Goal: Transaction & Acquisition: Purchase product/service

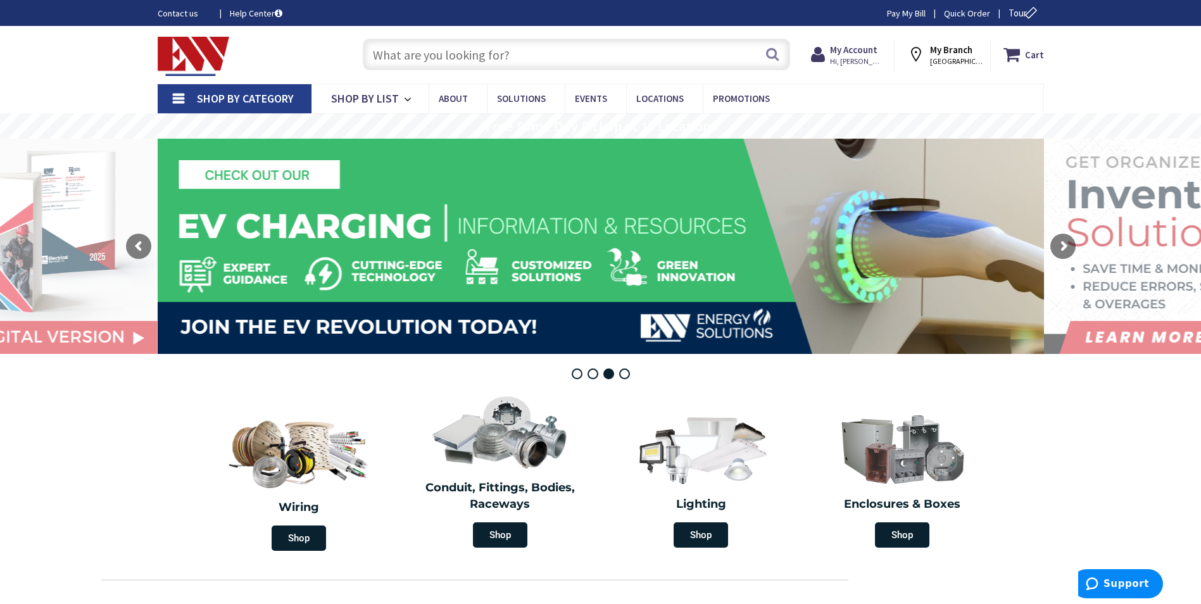
click at [427, 61] on input "text" at bounding box center [576, 55] width 427 height 32
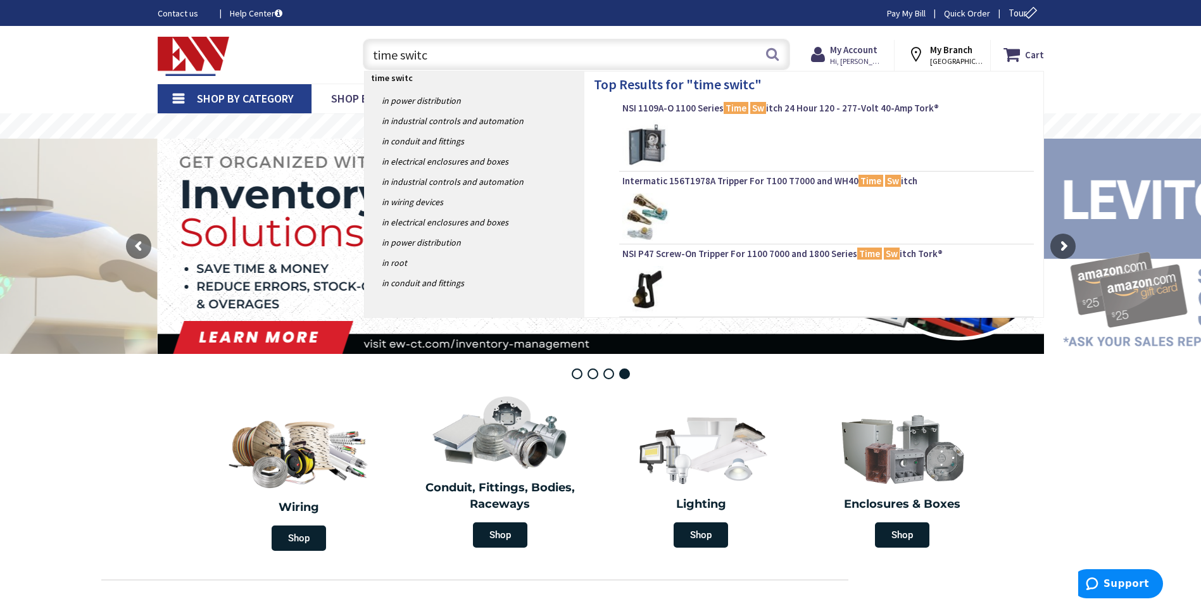
type input "time switch"
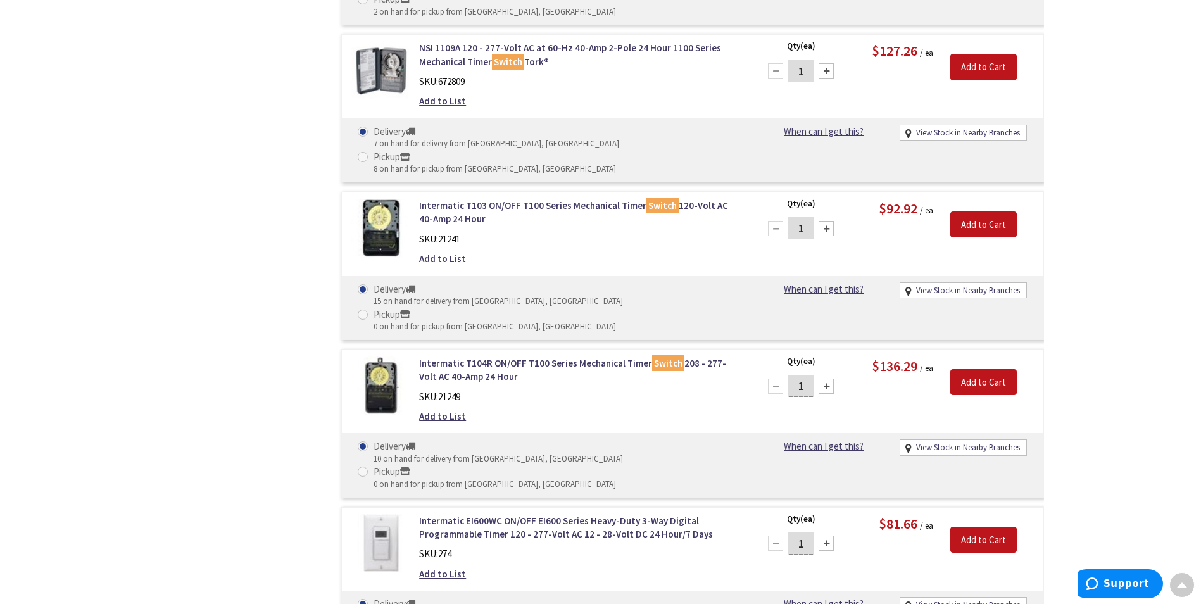
scroll to position [2154, 0]
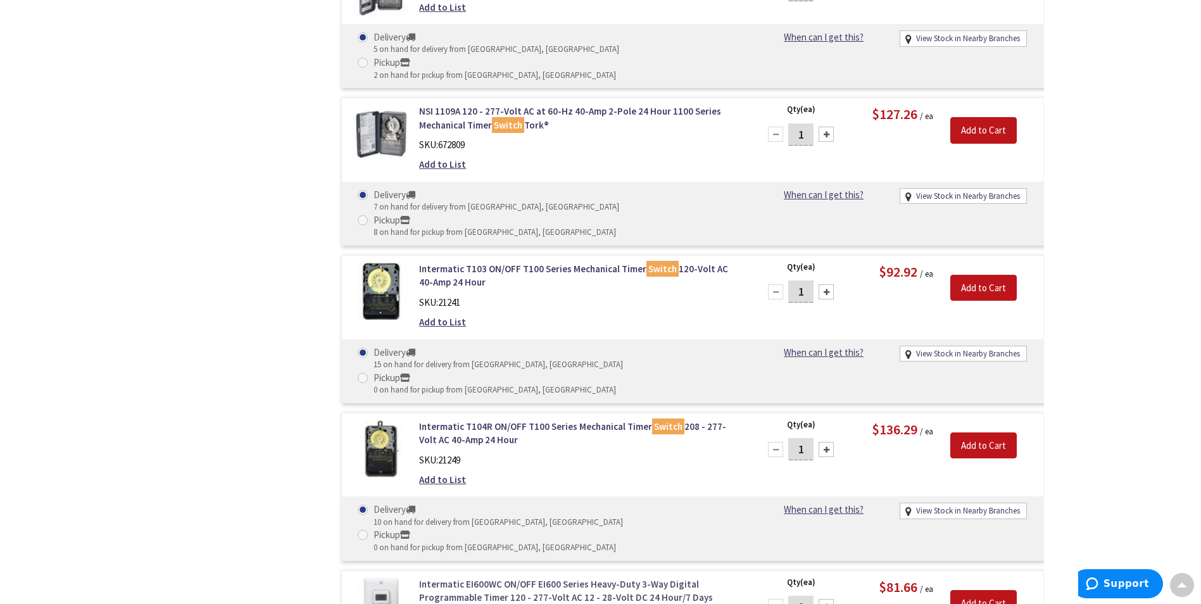
click at [577, 577] on link "Intermatic EI600WC ON/OFF EI600 Series Heavy-Duty 3-Way Digital Programmable Ti…" at bounding box center [580, 590] width 322 height 27
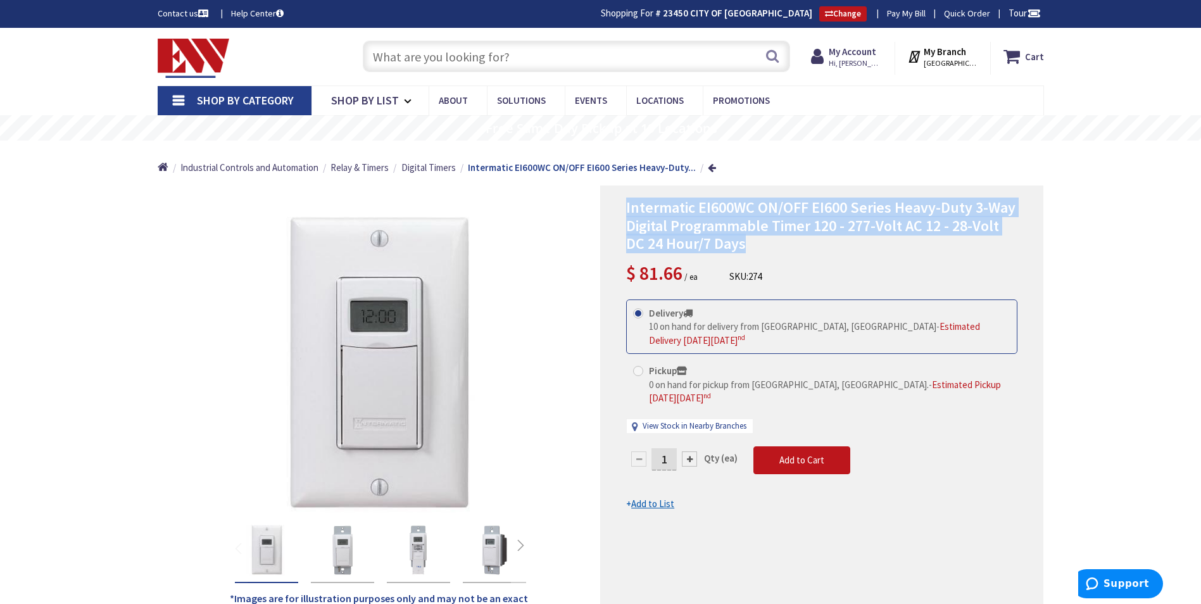
drag, startPoint x: 625, startPoint y: 208, endPoint x: 862, endPoint y: 238, distance: 238.0
click at [862, 238] on div "Intermatic EI600WC ON/OFF EI600 Series Heavy-Duty 3-Way Digital Programmable Ti…" at bounding box center [821, 403] width 443 height 436
drag, startPoint x: 862, startPoint y: 238, endPoint x: 800, endPoint y: 220, distance: 64.1
copy span "Intermatic EI600WC ON/OFF EI600 Series Heavy-Duty 3-Way Digital Programmable Ti…"
click at [767, 277] on div "Intermatic EI600WC ON/OFF EI600 Series Heavy-Duty 3-Way Digital Programmable Ti…" at bounding box center [821, 243] width 391 height 88
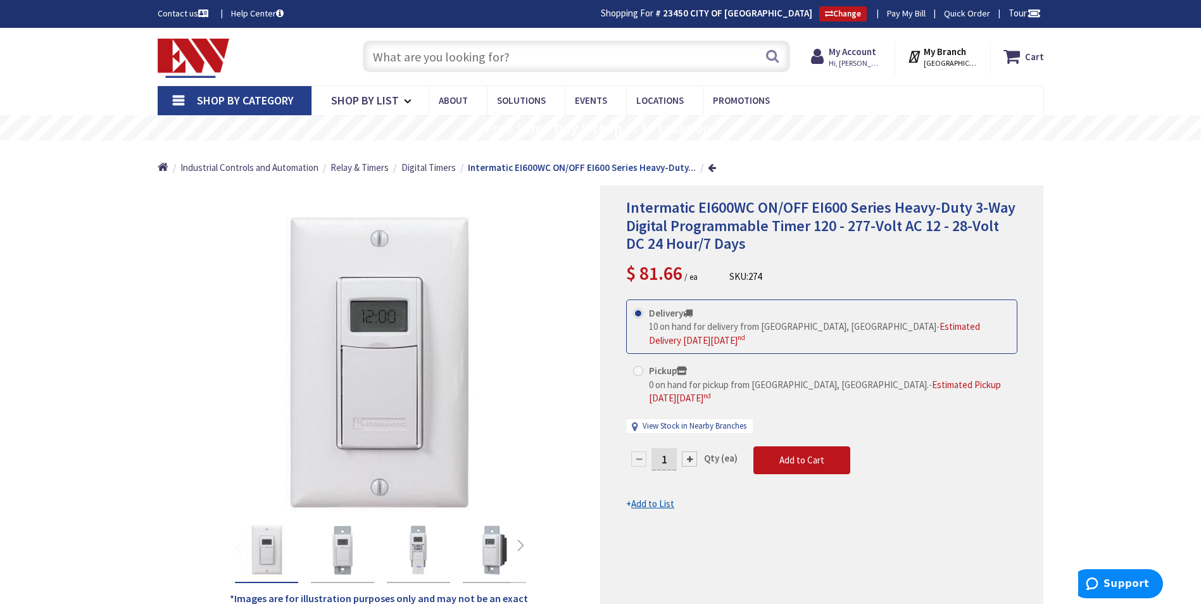
drag, startPoint x: 766, startPoint y: 276, endPoint x: 729, endPoint y: 277, distance: 37.4
click at [729, 277] on div "Intermatic EI600WC ON/OFF EI600 Series Heavy-Duty 3-Way Digital Programmable Ti…" at bounding box center [821, 243] width 391 height 88
drag, startPoint x: 729, startPoint y: 277, endPoint x: 739, endPoint y: 279, distance: 10.8
copy div "SKU: 274 This product is Discontinued"
